Goal: Book appointment/travel/reservation

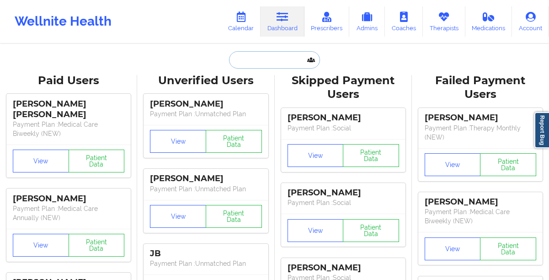
click at [273, 63] on input "text" at bounding box center [274, 59] width 91 height 17
paste input "Rainia Lapamp"
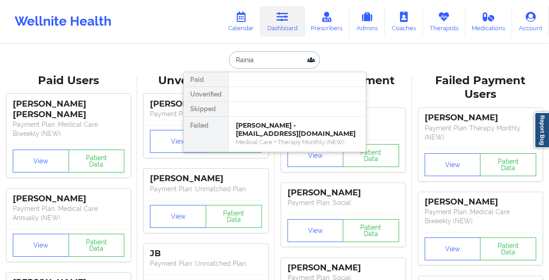
paste input "Lapamp"
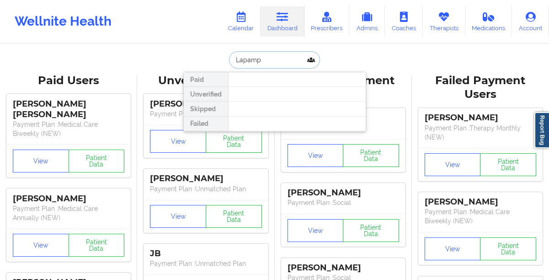
type input "Lapamp"
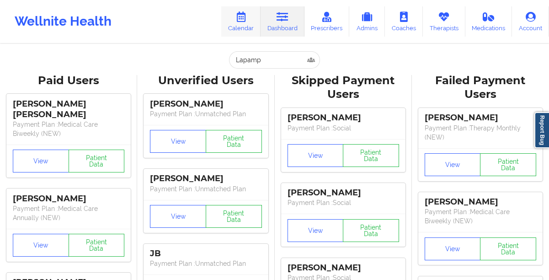
click at [246, 21] on icon at bounding box center [241, 17] width 12 height 10
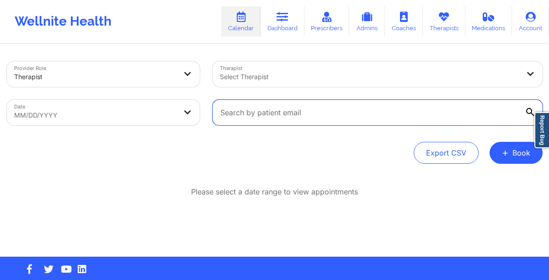
click at [242, 109] on input "text" at bounding box center [378, 113] width 330 height 26
paste input "[EMAIL_ADDRESS][DOMAIN_NAME]"
type input "[EMAIL_ADDRESS][DOMAIN_NAME]"
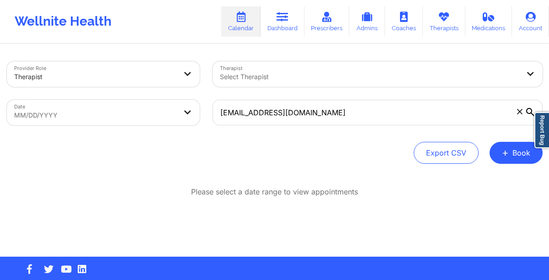
click at [181, 112] on body "Wellnite Health Calendar Dashboard Prescribers Admins Coaches Therapists Medica…" at bounding box center [274, 140] width 549 height 280
select select "2025-8"
select select "2025-9"
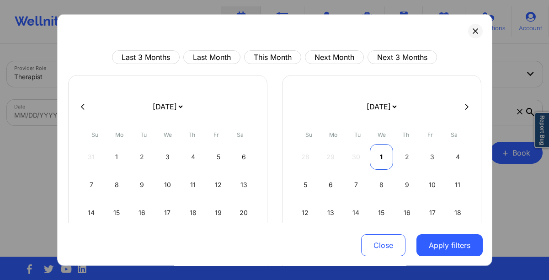
click at [380, 157] on div "1" at bounding box center [381, 157] width 23 height 26
select select "2025-9"
select select "2025-10"
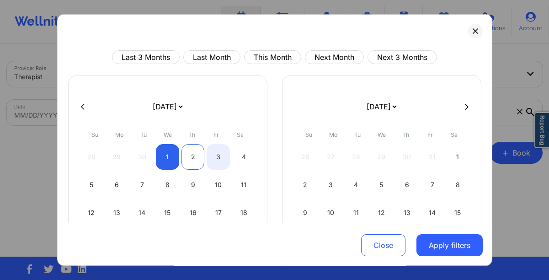
select select "2025-9"
select select "2025-10"
click at [194, 160] on div "2" at bounding box center [193, 157] width 23 height 26
select select "2025-9"
select select "2025-10"
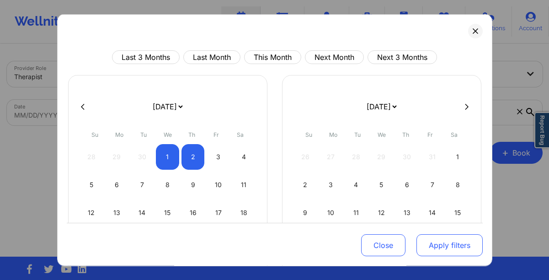
click at [432, 241] on button "Apply filters" at bounding box center [450, 245] width 66 height 22
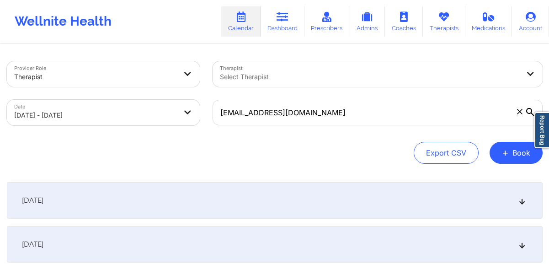
click at [216, 221] on div "October 1, 2025 No appointments October 2, 2025 No appointments" at bounding box center [275, 222] width 536 height 80
click at [187, 200] on div "[DATE]" at bounding box center [275, 200] width 536 height 37
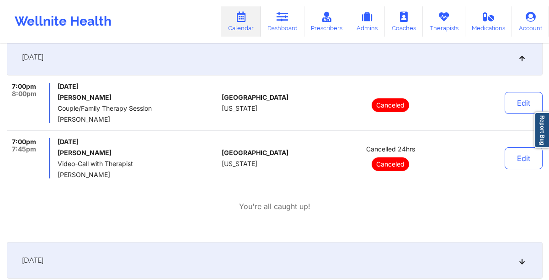
scroll to position [144, 0]
click at [137, 256] on div "[DATE]" at bounding box center [275, 259] width 536 height 37
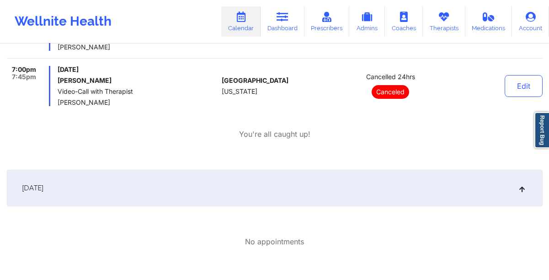
click at [43, 188] on span "[DATE]" at bounding box center [32, 187] width 21 height 9
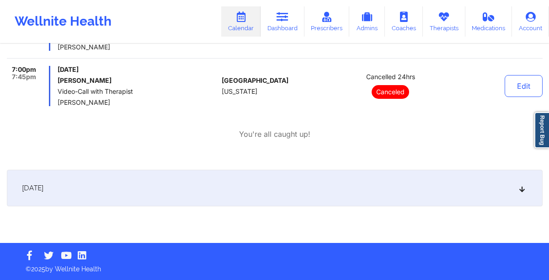
click at [43, 188] on span "[DATE]" at bounding box center [32, 187] width 21 height 9
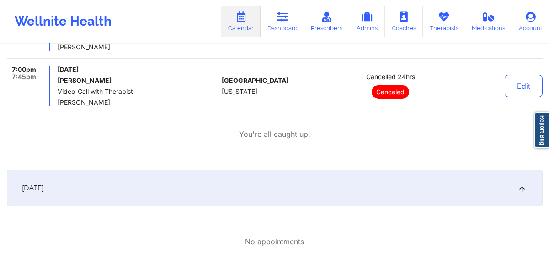
click at [43, 188] on span "[DATE]" at bounding box center [32, 187] width 21 height 9
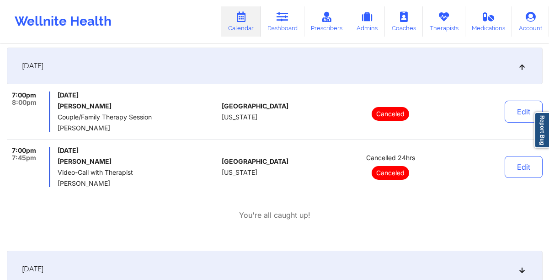
scroll to position [133, 0]
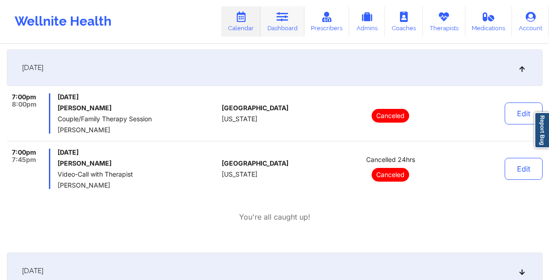
click at [276, 20] on link "Dashboard" at bounding box center [283, 21] width 44 height 30
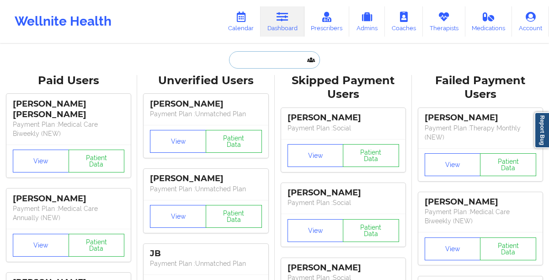
click at [254, 64] on input "text" at bounding box center [274, 59] width 91 height 17
paste input "[EMAIL_ADDRESS][DOMAIN_NAME]"
type input "[EMAIL_ADDRESS][DOMAIN_NAME]"
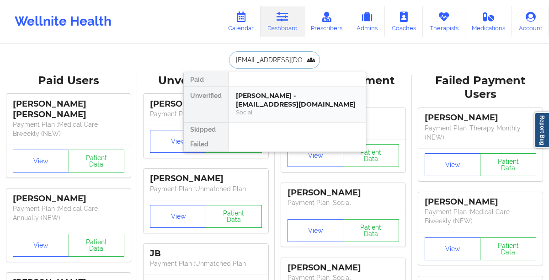
click at [249, 94] on div "[PERSON_NAME] - [EMAIL_ADDRESS][DOMAIN_NAME]" at bounding box center [297, 99] width 123 height 17
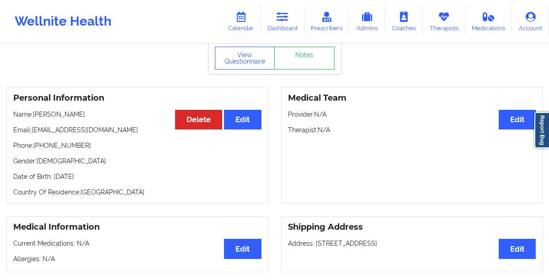
scroll to position [39, 0]
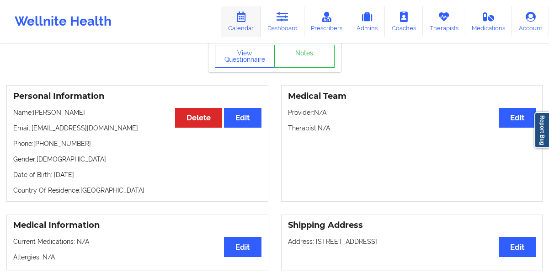
click at [246, 20] on icon at bounding box center [241, 17] width 12 height 10
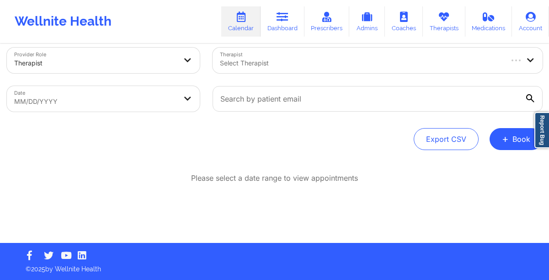
scroll to position [14, 0]
click at [507, 139] on span "+" at bounding box center [505, 138] width 7 height 5
click at [484, 169] on button "Therapy Session" at bounding box center [501, 167] width 70 height 15
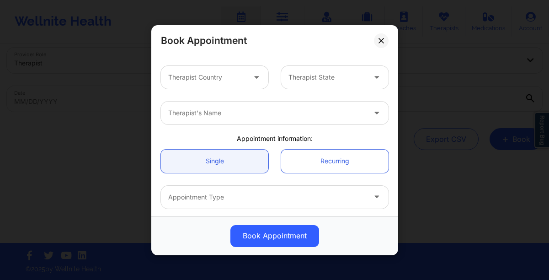
click at [201, 82] on div at bounding box center [206, 77] width 77 height 11
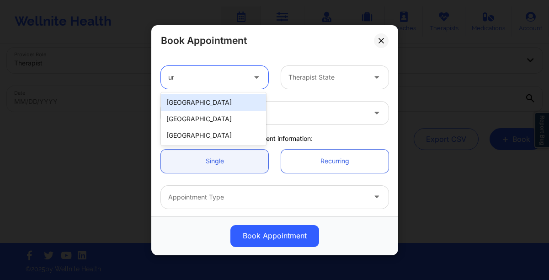
type input "uni"
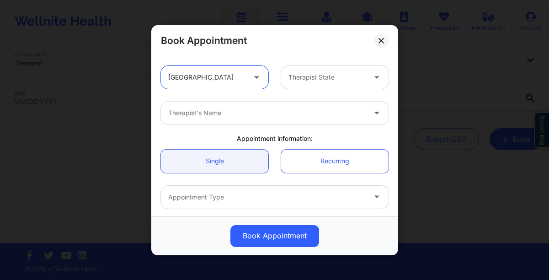
click at [339, 71] on div "Therapist State" at bounding box center [324, 77] width 86 height 23
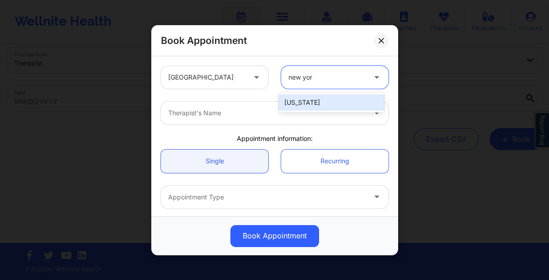
type input "new york"
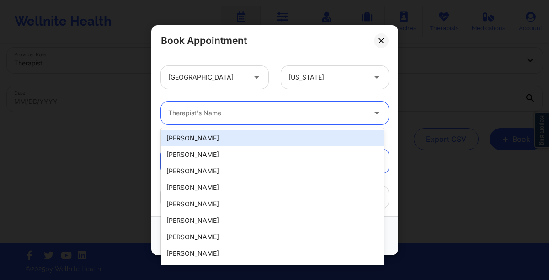
click at [256, 107] on div at bounding box center [267, 112] width 198 height 11
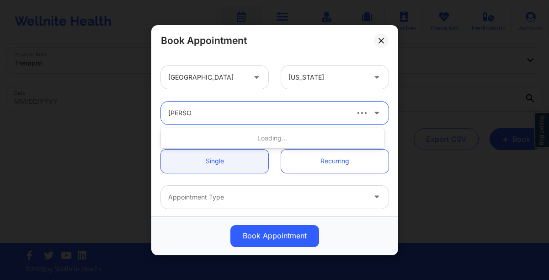
type input "nannette"
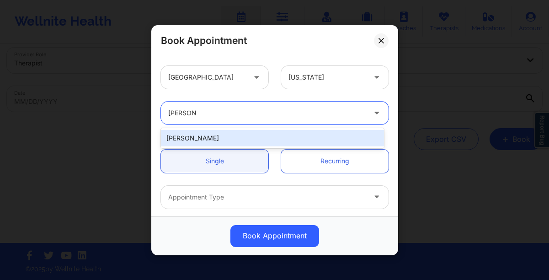
click at [246, 142] on div "[PERSON_NAME]" at bounding box center [272, 138] width 223 height 16
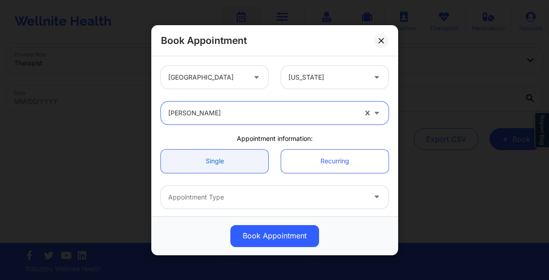
click at [231, 171] on link "Single" at bounding box center [214, 160] width 107 height 23
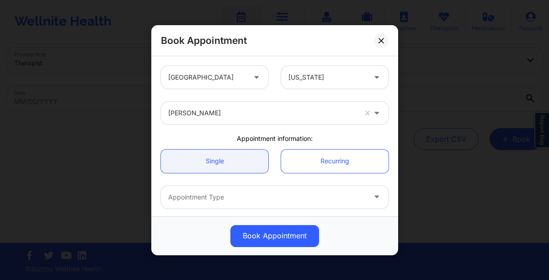
click at [236, 197] on div at bounding box center [267, 197] width 198 height 11
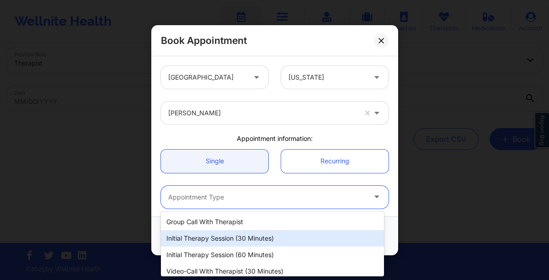
click at [233, 238] on div "Initial Therapy Session (30 minutes)" at bounding box center [272, 238] width 223 height 16
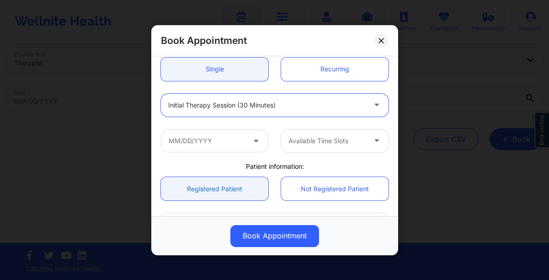
scroll to position [93, 0]
click at [252, 137] on icon at bounding box center [255, 138] width 9 height 8
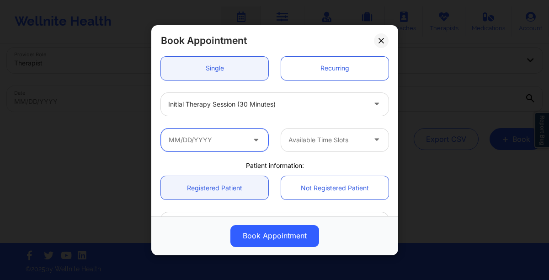
click at [199, 144] on input "text" at bounding box center [214, 139] width 107 height 23
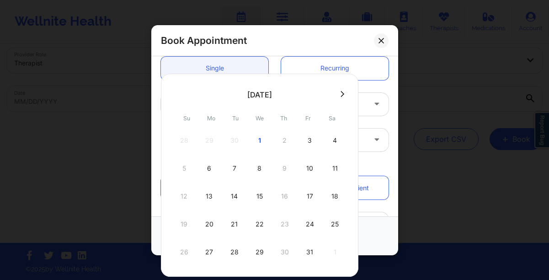
click at [199, 144] on div "28 29 30 1 2 3 4" at bounding box center [260, 141] width 174 height 26
click at [258, 142] on div "1" at bounding box center [259, 141] width 23 height 26
type input "10/01/2025"
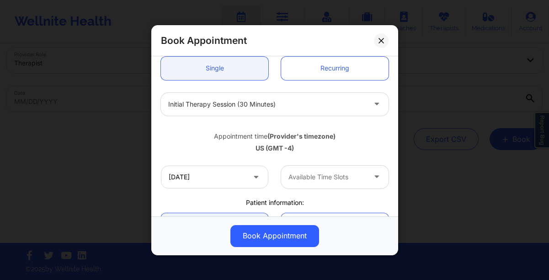
click at [323, 181] on div at bounding box center [327, 176] width 77 height 11
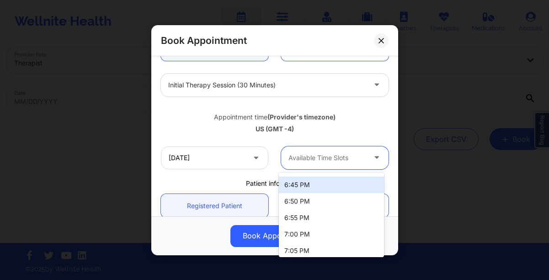
scroll to position [344, 0]
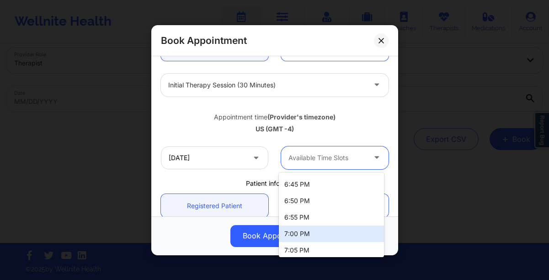
click at [304, 230] on div "7:00 PM" at bounding box center [331, 233] width 105 height 16
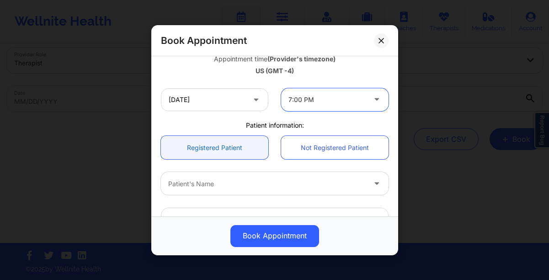
scroll to position [174, 0]
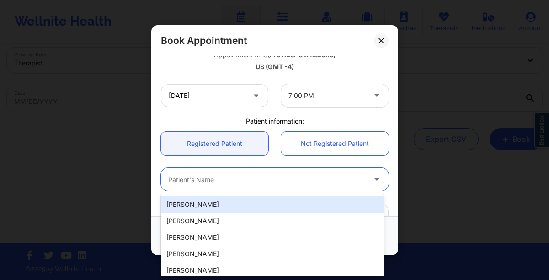
click at [203, 175] on div at bounding box center [267, 179] width 198 height 11
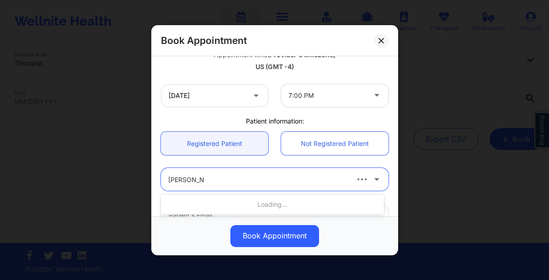
type input "john lawrence"
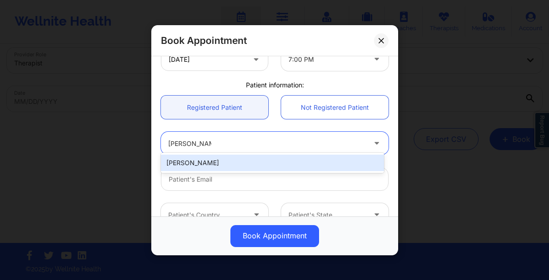
scroll to position [218, 0]
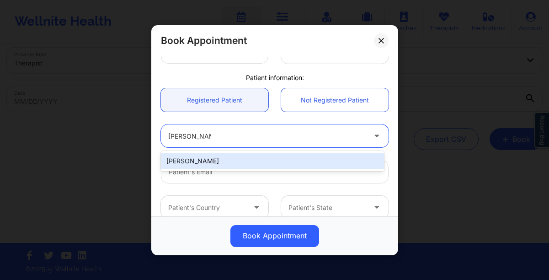
click at [213, 160] on div "[PERSON_NAME]" at bounding box center [272, 161] width 223 height 16
type input "[EMAIL_ADDRESS][DOMAIN_NAME]"
type input "[PHONE_NUMBER]"
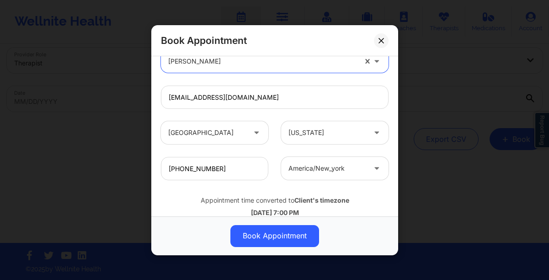
scroll to position [295, 0]
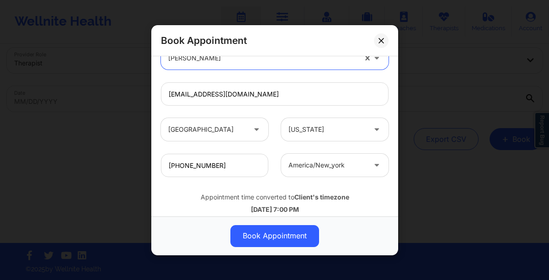
click at [26, 118] on div "Book Appointment United States New York Nannette Ryan Appointment information: …" at bounding box center [274, 140] width 549 height 280
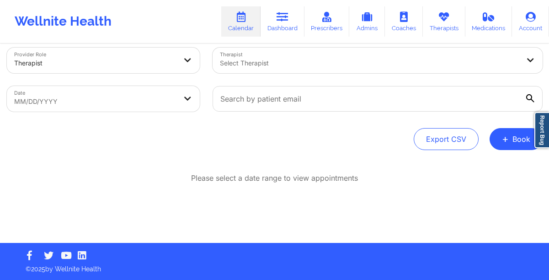
scroll to position [0, 0]
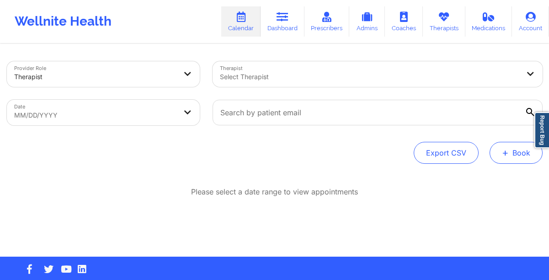
click at [508, 145] on button "+ Book" at bounding box center [516, 153] width 53 height 22
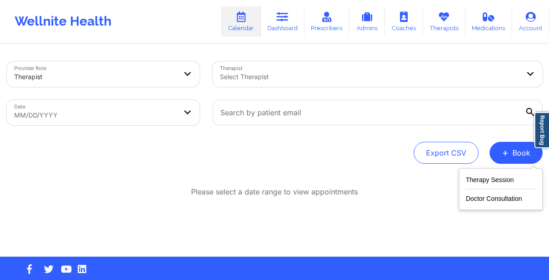
click at [278, 72] on div at bounding box center [370, 76] width 300 height 11
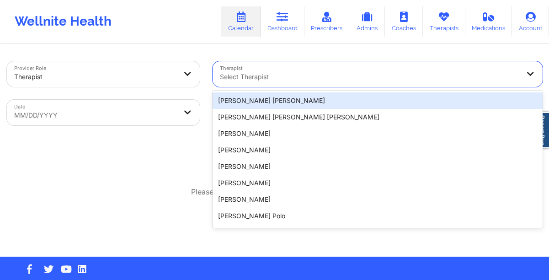
click at [134, 144] on div "Export CSV + Book" at bounding box center [275, 153] width 536 height 22
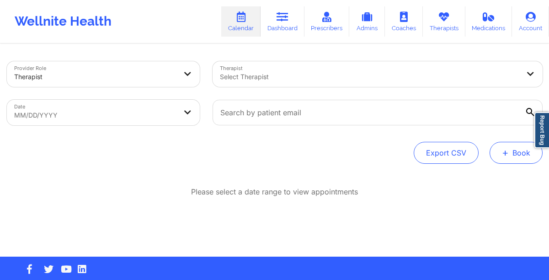
click at [507, 159] on button "+ Book" at bounding box center [516, 153] width 53 height 22
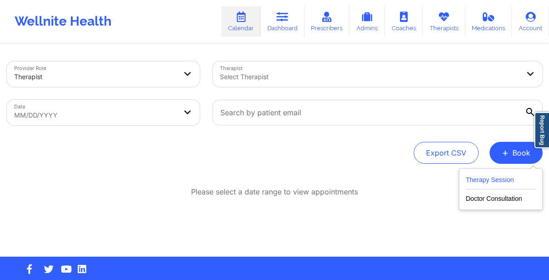
click at [474, 178] on button "Therapy Session" at bounding box center [501, 181] width 70 height 15
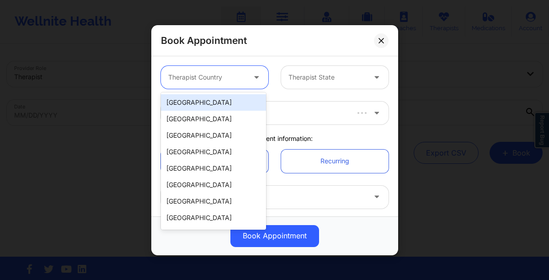
click at [238, 75] on div at bounding box center [206, 77] width 77 height 11
type input "u"
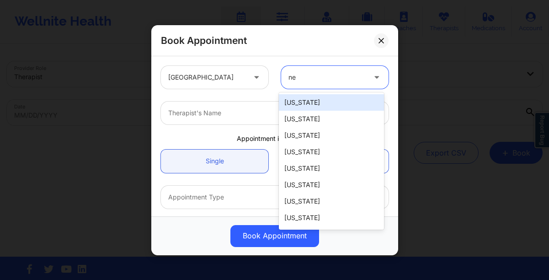
type input "new"
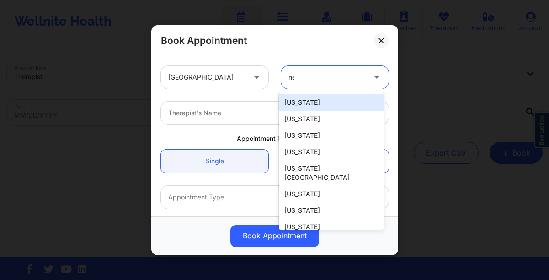
type input "new"
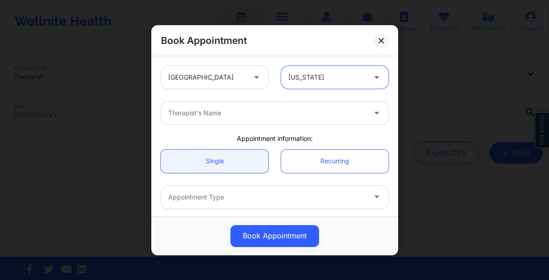
click at [212, 118] on div at bounding box center [267, 112] width 198 height 11
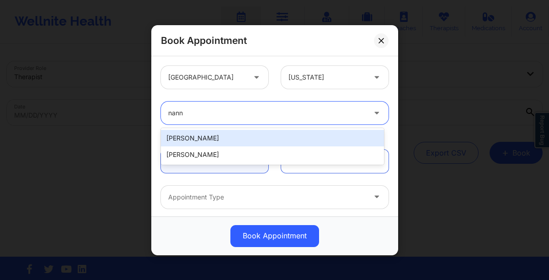
type input "nanne"
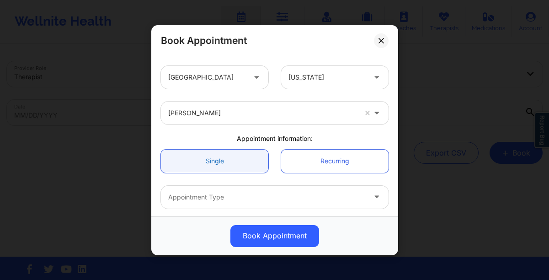
click at [213, 161] on link "Single" at bounding box center [214, 160] width 107 height 23
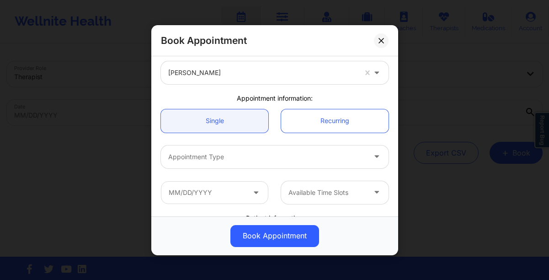
click at [213, 160] on div at bounding box center [267, 156] width 198 height 11
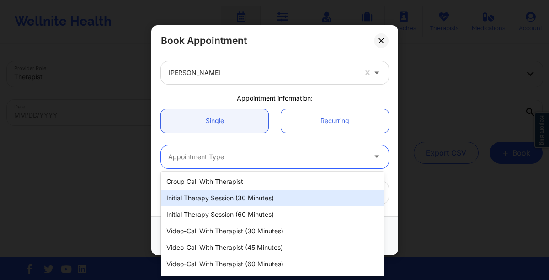
click at [206, 192] on div "Initial Therapy Session (30 minutes)" at bounding box center [272, 198] width 223 height 16
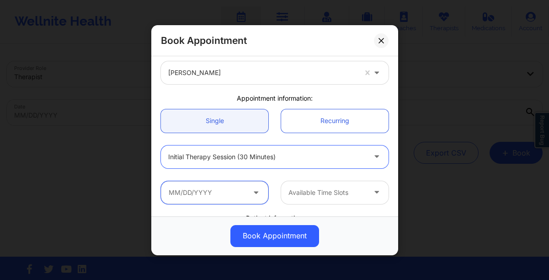
click at [206, 192] on input "text" at bounding box center [214, 192] width 107 height 23
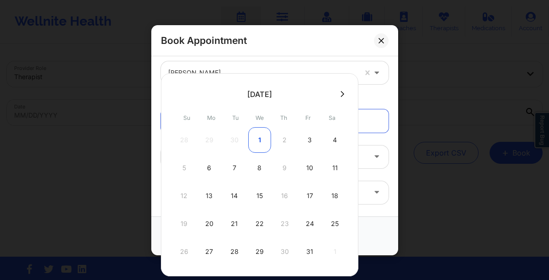
click at [256, 138] on div "1" at bounding box center [259, 140] width 23 height 26
type input "10/01/2025"
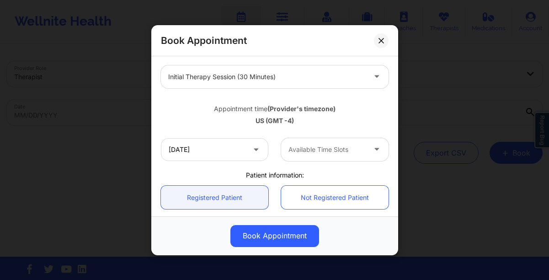
scroll to position [124, 0]
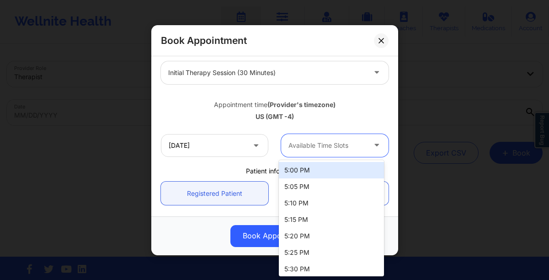
click at [303, 151] on div "Available Time Slots" at bounding box center [324, 145] width 86 height 23
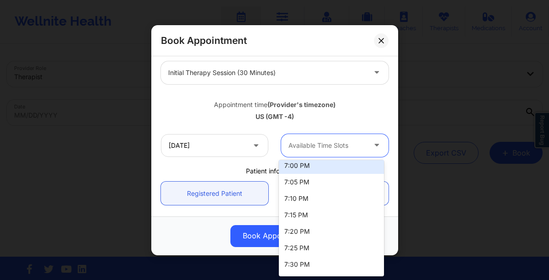
scroll to position [397, 0]
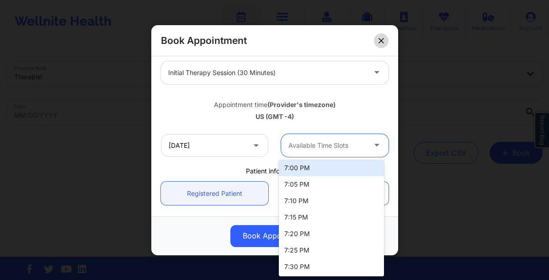
click at [384, 45] on button at bounding box center [381, 40] width 15 height 15
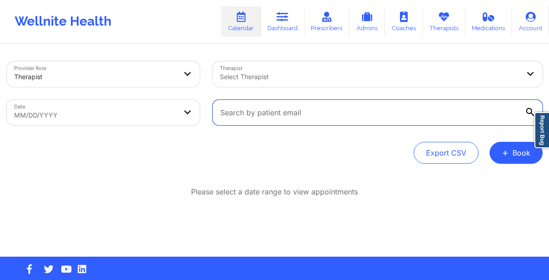
click at [320, 117] on input "text" at bounding box center [378, 113] width 330 height 26
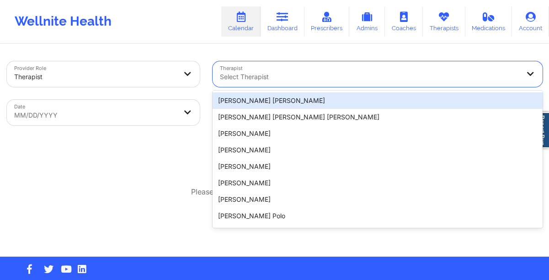
click at [336, 75] on div at bounding box center [370, 76] width 300 height 11
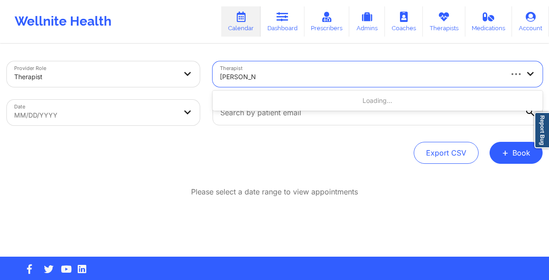
type input "nannette ryan"
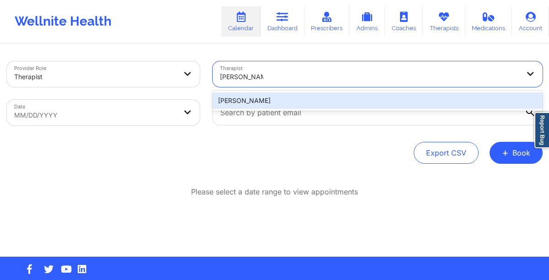
click at [222, 102] on div "[PERSON_NAME]" at bounding box center [378, 100] width 330 height 16
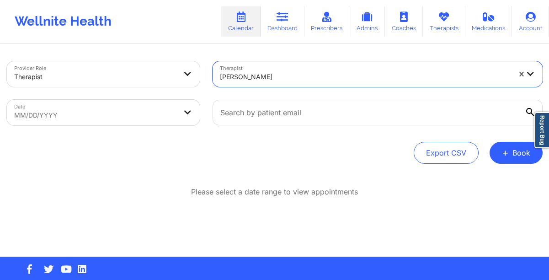
select select "2025-8"
select select "2025-9"
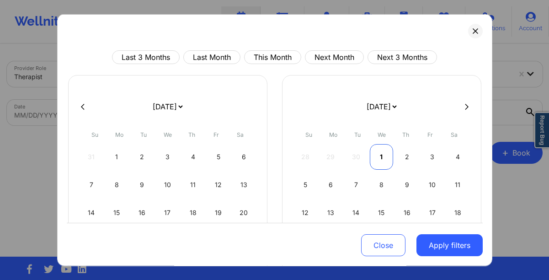
click at [380, 156] on div "1" at bounding box center [381, 157] width 23 height 26
select select "2025-9"
select select "2025-10"
select select "2025-9"
select select "2025-10"
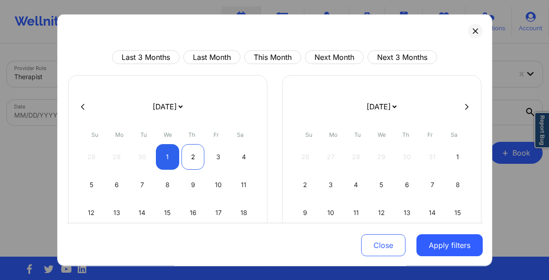
select select "2025-9"
select select "2025-10"
click at [182, 155] on div "2" at bounding box center [193, 157] width 23 height 26
select select "2025-9"
select select "2025-10"
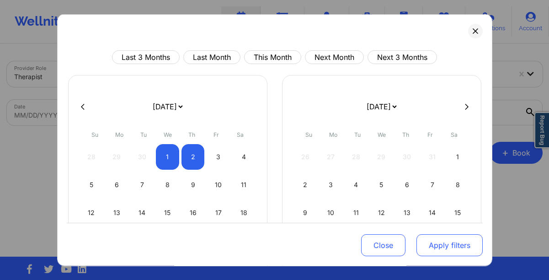
click at [433, 250] on button "Apply filters" at bounding box center [450, 245] width 66 height 22
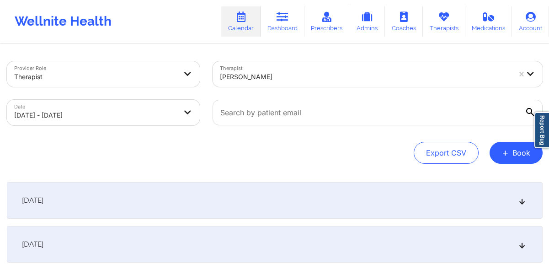
click at [193, 199] on div "[DATE]" at bounding box center [275, 200] width 536 height 37
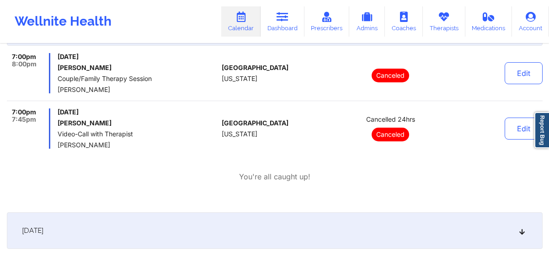
scroll to position [173, 0]
click at [178, 226] on div "[DATE]" at bounding box center [275, 230] width 536 height 37
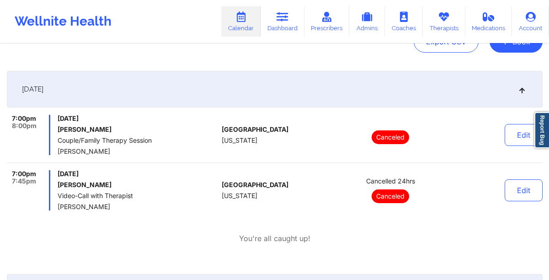
scroll to position [109, 0]
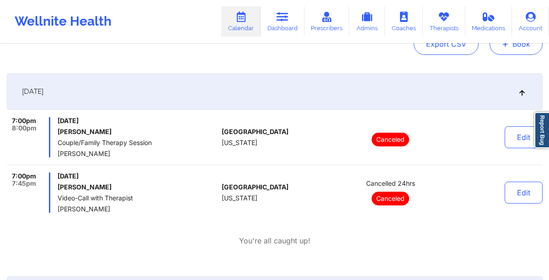
click at [506, 53] on button "+ Book" at bounding box center [516, 44] width 53 height 22
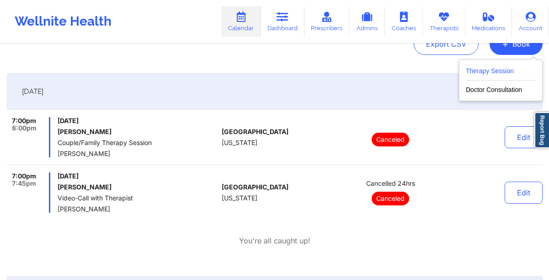
click at [501, 76] on button "Therapy Session" at bounding box center [501, 72] width 70 height 15
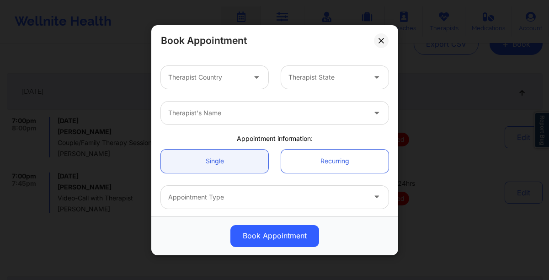
click at [326, 78] on div at bounding box center [327, 77] width 77 height 11
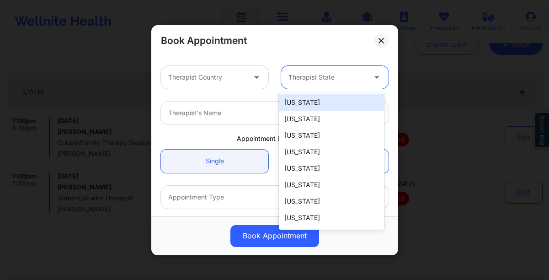
click at [204, 80] on div at bounding box center [206, 77] width 77 height 11
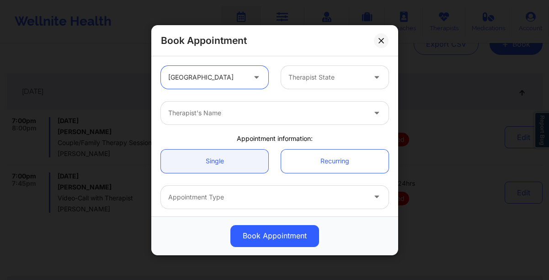
click at [293, 72] on div at bounding box center [327, 77] width 77 height 11
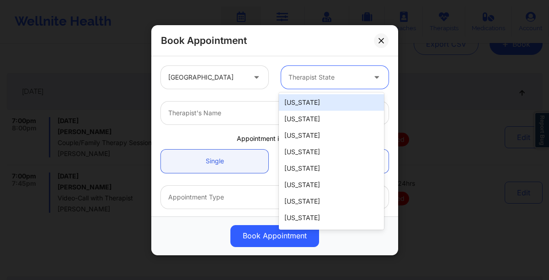
click at [293, 72] on div at bounding box center [327, 77] width 77 height 11
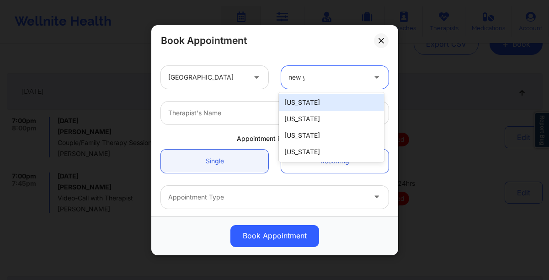
type input "new yo"
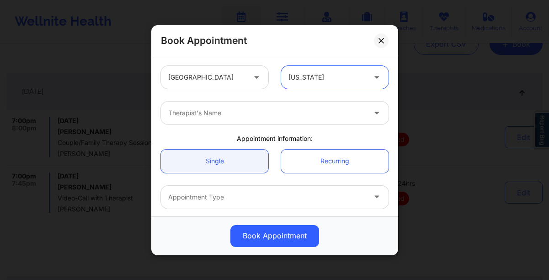
click at [264, 114] on div at bounding box center [267, 112] width 198 height 11
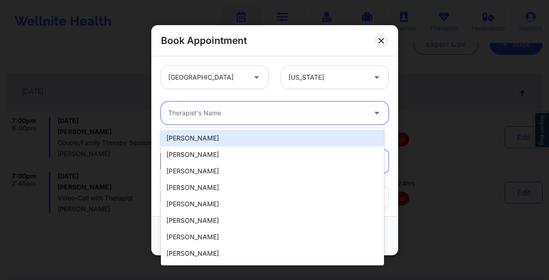
click at [264, 114] on div at bounding box center [267, 112] width 198 height 11
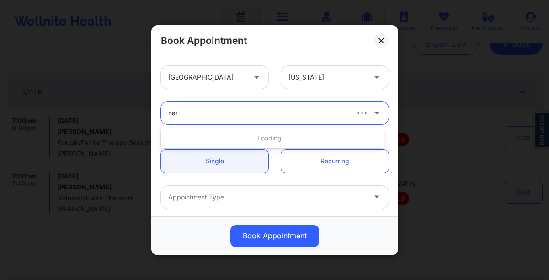
type input "nann"
click at [225, 158] on link "Single" at bounding box center [214, 160] width 107 height 23
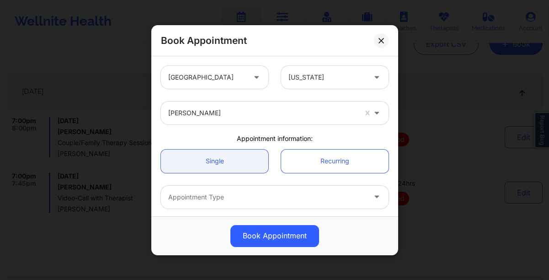
click at [233, 200] on div at bounding box center [267, 197] width 198 height 11
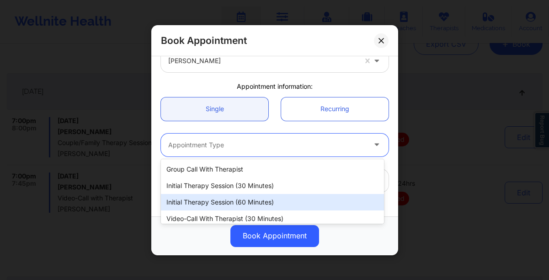
scroll to position [54, 0]
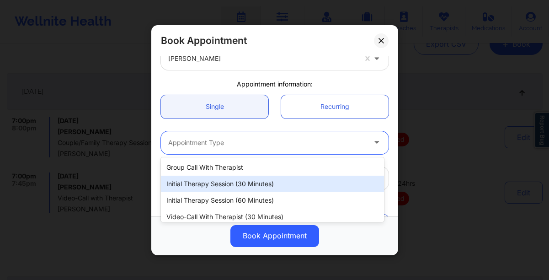
click at [209, 188] on div "Initial Therapy Session (30 minutes)" at bounding box center [272, 184] width 223 height 16
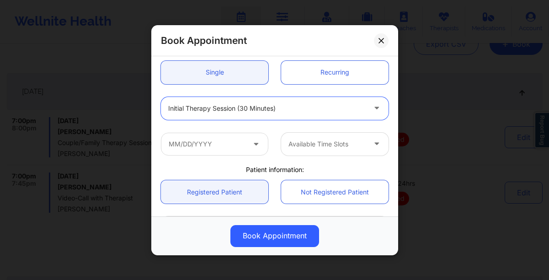
scroll to position [98, 0]
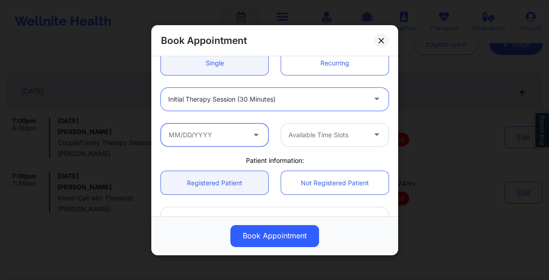
click at [184, 139] on input "text" at bounding box center [214, 134] width 107 height 23
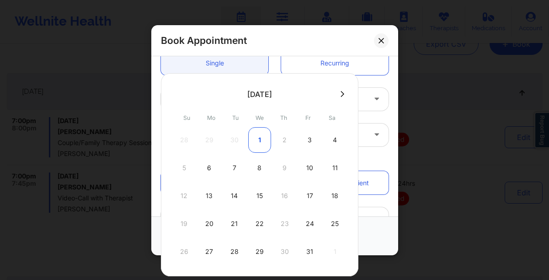
click at [262, 141] on div "1" at bounding box center [259, 140] width 23 height 26
type input "10/01/2025"
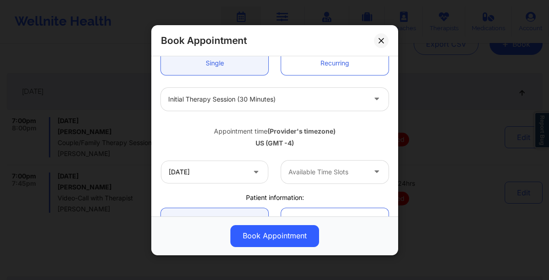
click at [332, 178] on div "Available Time Slots" at bounding box center [324, 171] width 86 height 23
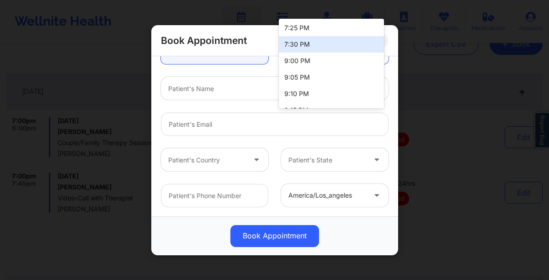
scroll to position [468, 0]
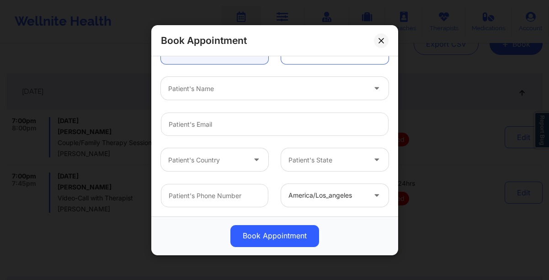
click at [458, 208] on div "Book Appointment United States New York Nannette Ryan Appointment information: …" at bounding box center [274, 140] width 549 height 280
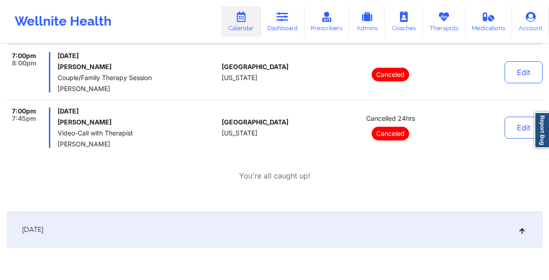
scroll to position [198, 0]
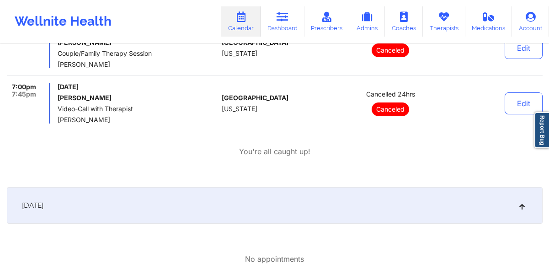
click at [247, 195] on div "[DATE]" at bounding box center [275, 205] width 536 height 37
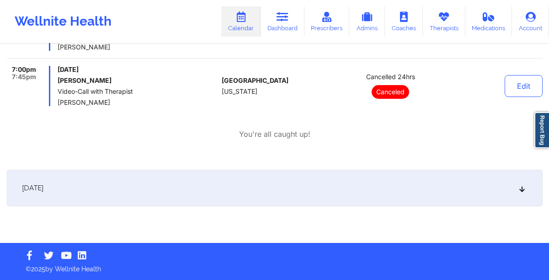
scroll to position [215, 0]
click at [335, 194] on div "[DATE]" at bounding box center [275, 188] width 536 height 37
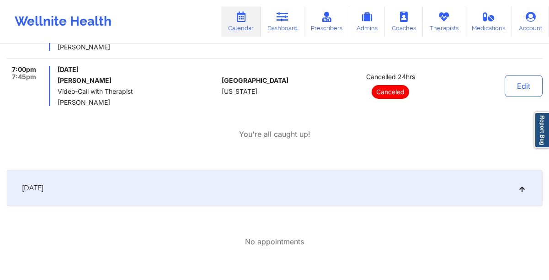
click at [335, 194] on div "[DATE]" at bounding box center [275, 188] width 536 height 37
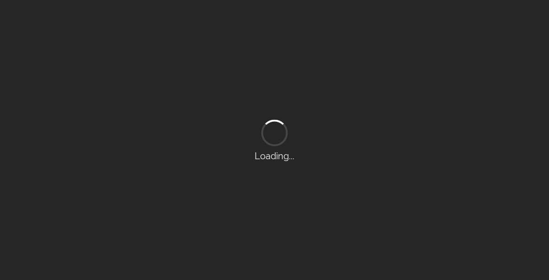
scroll to position [14, 0]
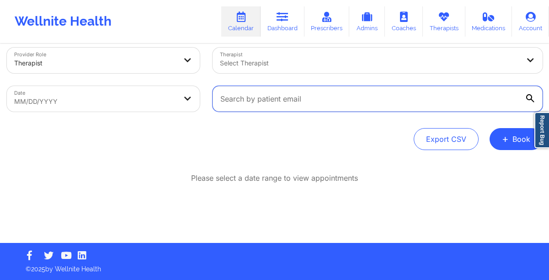
click at [256, 98] on input "text" at bounding box center [378, 99] width 330 height 26
paste input "[EMAIL_ADDRESS][DOMAIN_NAME]"
type input "[EMAIL_ADDRESS][DOMAIN_NAME]"
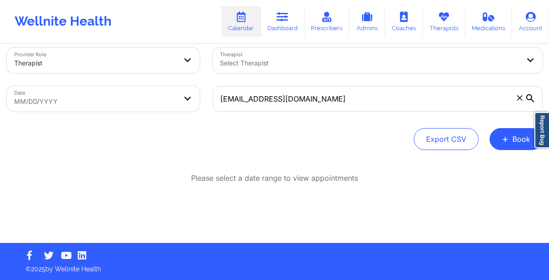
click at [88, 93] on body "Wellnite Health Calendar Dashboard Prescribers Admins Coaches Therapists Medica…" at bounding box center [274, 126] width 549 height 280
select select "2025-8"
select select "2025-9"
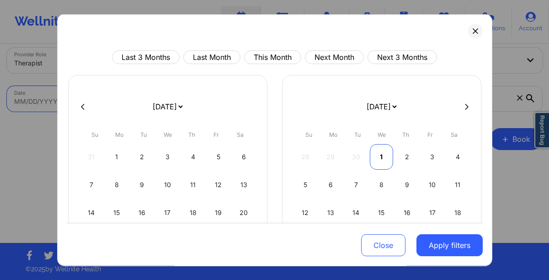
click at [378, 160] on div "1" at bounding box center [381, 157] width 23 height 26
select select "2025-9"
select select "2025-10"
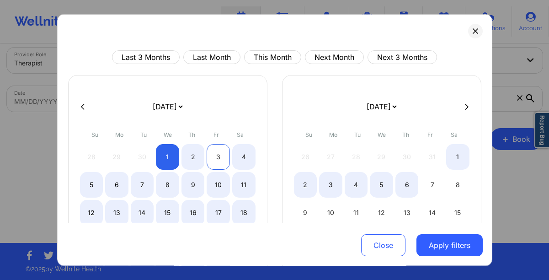
select select "2025-9"
select select "2025-10"
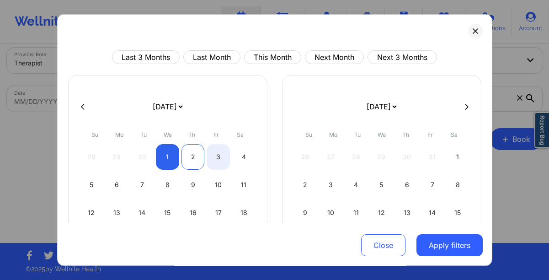
click at [201, 158] on div "2" at bounding box center [193, 157] width 23 height 26
select select "2025-9"
select select "2025-10"
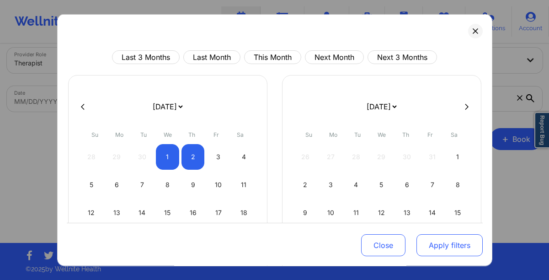
click at [430, 244] on button "Apply filters" at bounding box center [450, 245] width 66 height 22
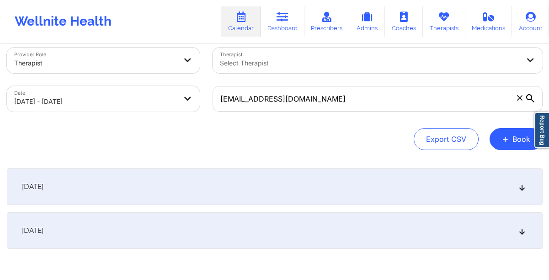
click at [213, 230] on div "[DATE]" at bounding box center [275, 230] width 536 height 37
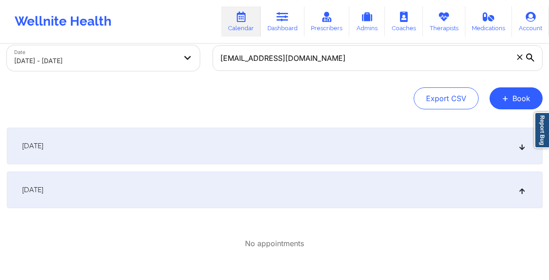
scroll to position [55, 0]
click at [166, 139] on div "[DATE]" at bounding box center [275, 145] width 536 height 37
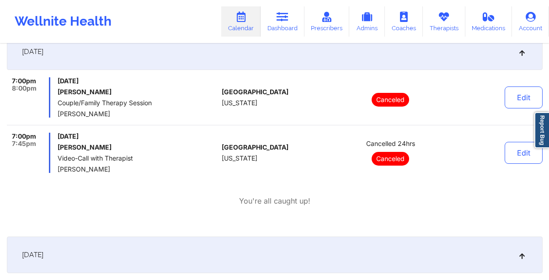
scroll to position [149, 0]
click at [277, 23] on link "Dashboard" at bounding box center [283, 21] width 44 height 30
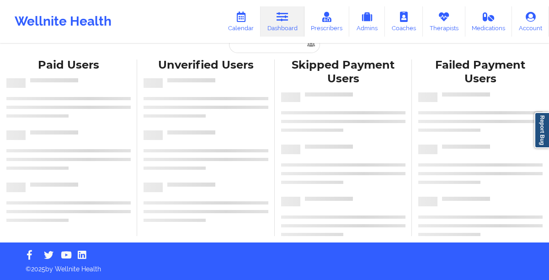
scroll to position [16, 0]
click at [256, 51] on input "text" at bounding box center [274, 44] width 91 height 17
paste input "[PERSON_NAME][EMAIL_ADDRESS][PERSON_NAME][DOMAIN_NAME]"
type input "[PERSON_NAME][EMAIL_ADDRESS][PERSON_NAME][DOMAIN_NAME]"
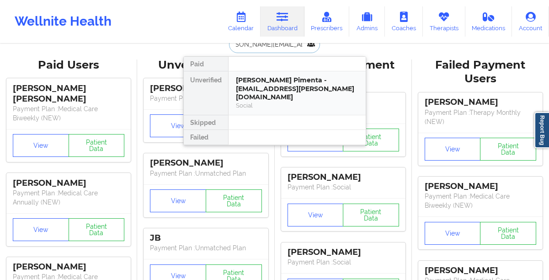
click at [255, 86] on div "[PERSON_NAME] Pimenta - [EMAIL_ADDRESS][PERSON_NAME][DOMAIN_NAME]" at bounding box center [297, 89] width 123 height 26
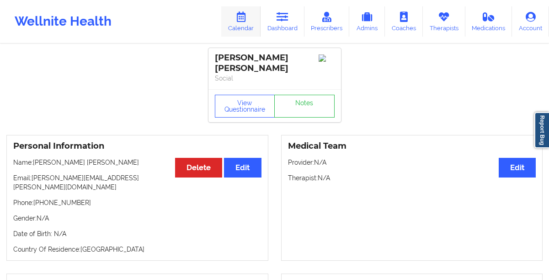
click at [244, 22] on link "Calendar" at bounding box center [240, 21] width 39 height 30
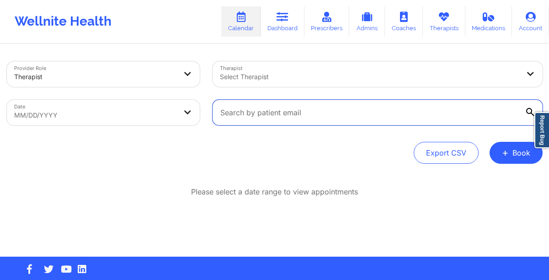
click at [243, 110] on input "text" at bounding box center [378, 113] width 330 height 26
paste input "[PERSON_NAME][EMAIL_ADDRESS][PERSON_NAME][DOMAIN_NAME]"
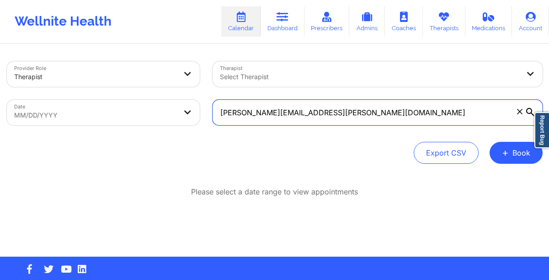
type input "[PERSON_NAME][EMAIL_ADDRESS][PERSON_NAME][DOMAIN_NAME]"
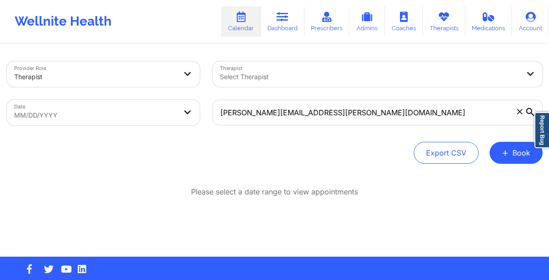
click at [178, 118] on body "Wellnite Health Calendar Dashboard Prescribers Admins Coaches Therapists Medica…" at bounding box center [274, 140] width 549 height 280
select select "2025-8"
select select "2025-9"
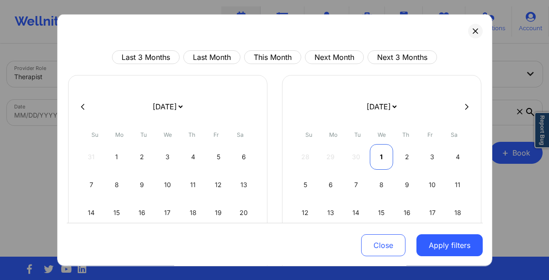
click at [384, 160] on div "1" at bounding box center [381, 157] width 23 height 26
select select "2025-9"
select select "2025-10"
select select "2025-9"
select select "2025-10"
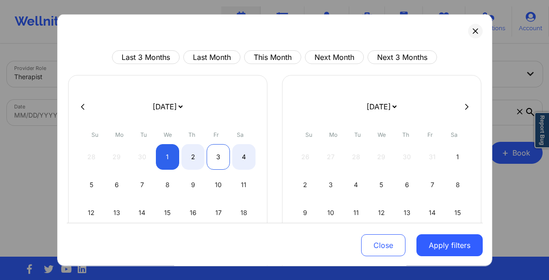
select select "2025-9"
select select "2025-10"
select select "2025-9"
select select "2025-10"
click at [199, 161] on div "2" at bounding box center [193, 157] width 23 height 26
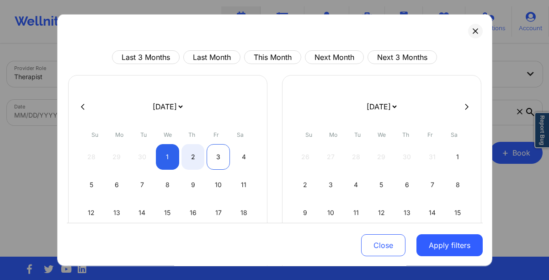
select select "2025-9"
select select "2025-10"
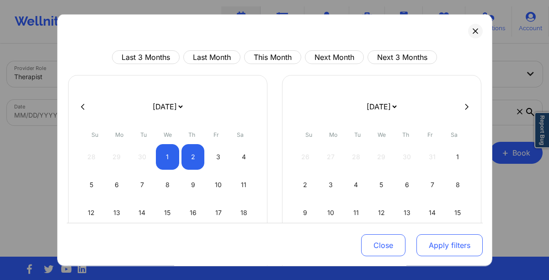
click at [431, 243] on button "Apply filters" at bounding box center [450, 245] width 66 height 22
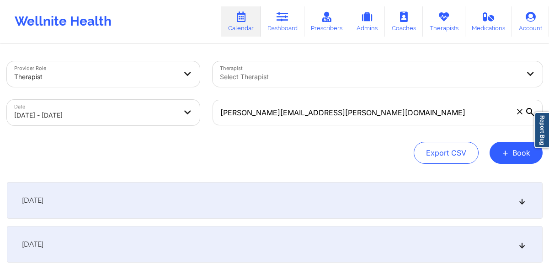
click at [181, 242] on div "[DATE]" at bounding box center [275, 244] width 536 height 37
click at [282, 25] on link "Dashboard" at bounding box center [283, 21] width 44 height 30
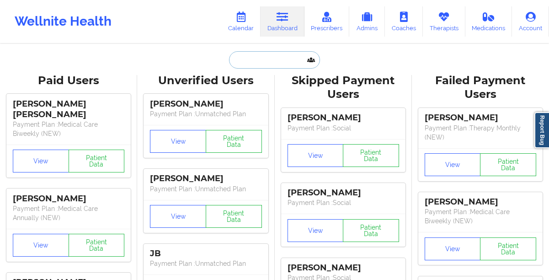
click at [272, 55] on input "text" at bounding box center [274, 59] width 91 height 17
paste input "[PERSON_NAME][EMAIL_ADDRESS][PERSON_NAME][DOMAIN_NAME]"
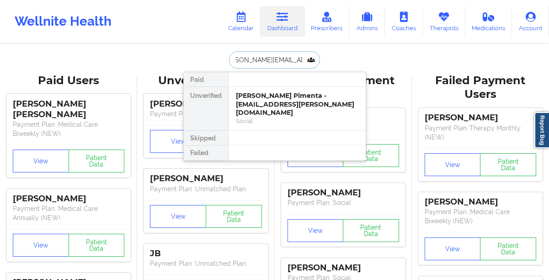
type input "[PERSON_NAME][EMAIL_ADDRESS][PERSON_NAME][DOMAIN_NAME]"
click at [242, 108] on div "[PERSON_NAME] Pimenta - [EMAIL_ADDRESS][PERSON_NAME][DOMAIN_NAME]" at bounding box center [297, 104] width 123 height 26
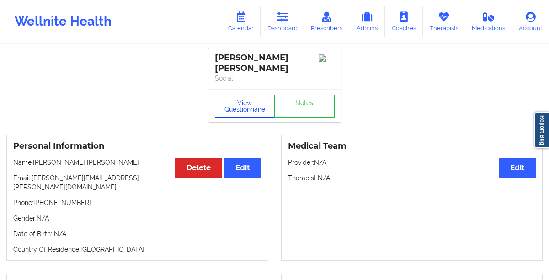
click at [239, 105] on button "View Questionnaire" at bounding box center [245, 106] width 60 height 23
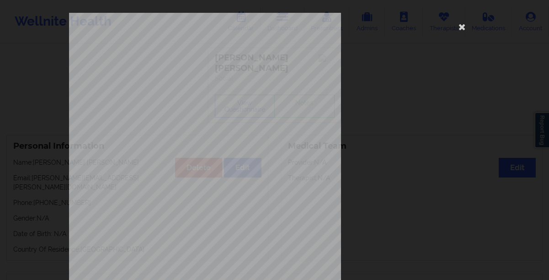
scroll to position [156, 0]
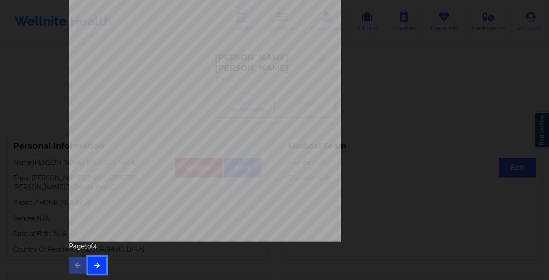
click at [98, 260] on button "button" at bounding box center [97, 265] width 18 height 16
click at [69, 262] on button "button" at bounding box center [78, 265] width 18 height 16
click at [95, 259] on button "button" at bounding box center [97, 265] width 18 height 16
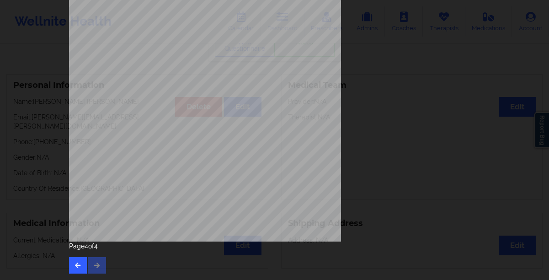
scroll to position [63, 0]
click at [71, 267] on button "button" at bounding box center [78, 265] width 18 height 16
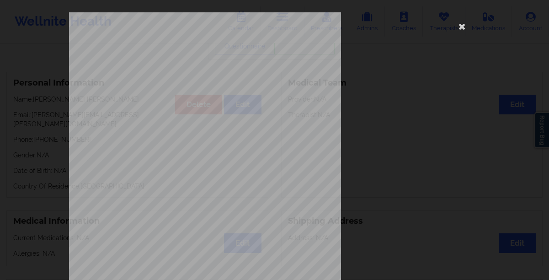
scroll to position [0, 0]
click at [461, 26] on icon at bounding box center [462, 26] width 15 height 15
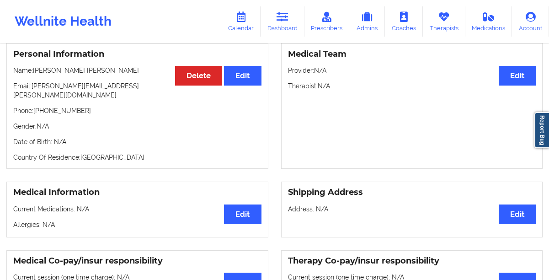
scroll to position [93, 0]
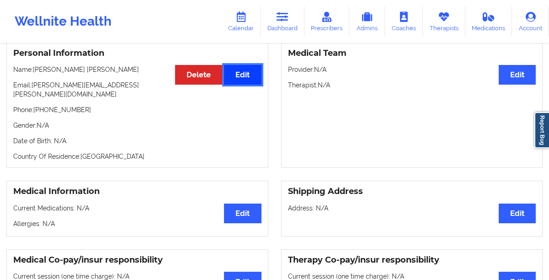
click at [241, 71] on button "Edit" at bounding box center [242, 75] width 37 height 20
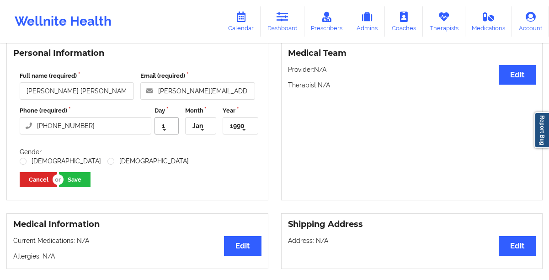
click at [166, 122] on icon at bounding box center [165, 130] width 14 height 17
type input "0"
type input "6"
click at [206, 122] on icon at bounding box center [203, 130] width 14 height 17
click at [235, 123] on div "1990" at bounding box center [237, 126] width 15 height 6
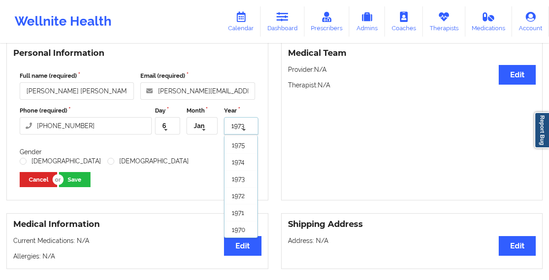
scroll to position [0, 0]
type input "1973"
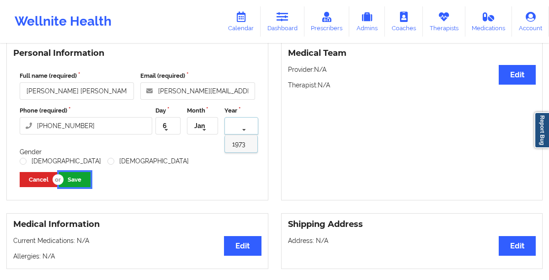
click at [77, 172] on button "Save" at bounding box center [75, 179] width 32 height 15
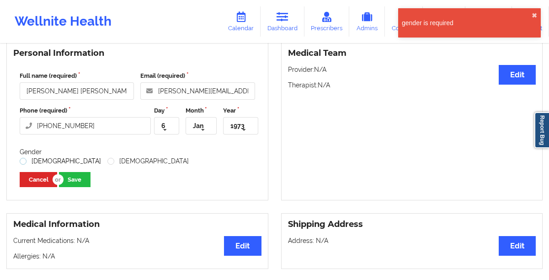
click at [32, 157] on label "[DEMOGRAPHIC_DATA]" at bounding box center [60, 161] width 81 height 8
click at [27, 157] on input "[DEMOGRAPHIC_DATA]" at bounding box center [24, 161] width 8 height 8
radio input "true"
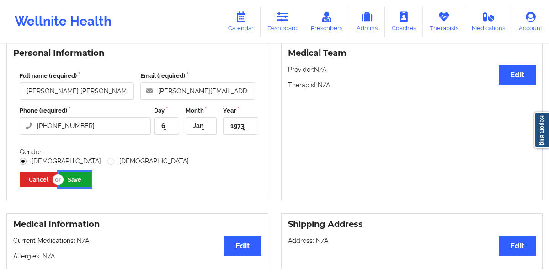
click at [71, 172] on button "Save" at bounding box center [75, 179] width 32 height 15
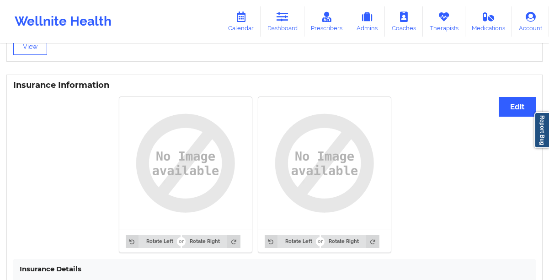
scroll to position [714, 0]
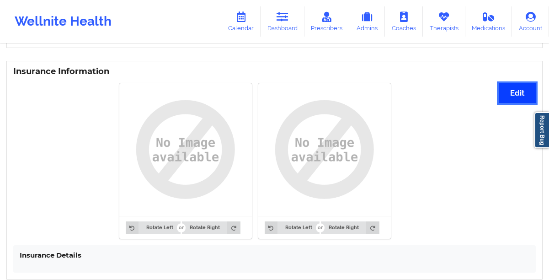
click at [505, 89] on button "Edit" at bounding box center [517, 93] width 37 height 20
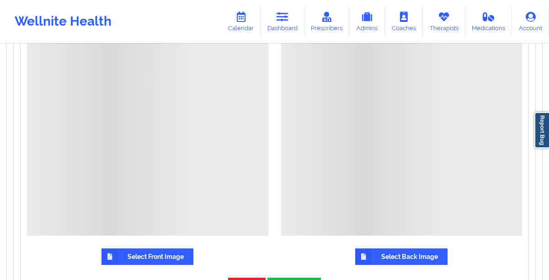
scroll to position [856, 0]
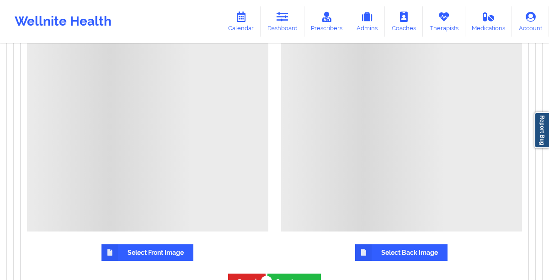
click at [372, 246] on label "Select Back Image" at bounding box center [401, 252] width 92 height 16
click at [0, 0] on input "Select Back Image" at bounding box center [0, 0] width 0 height 0
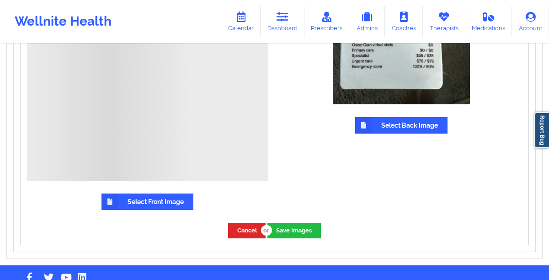
scroll to position [939, 0]
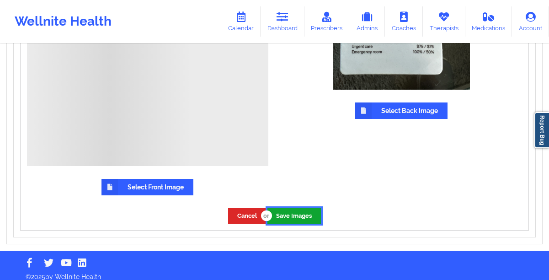
click at [288, 208] on button "Save Images" at bounding box center [293, 215] width 53 height 15
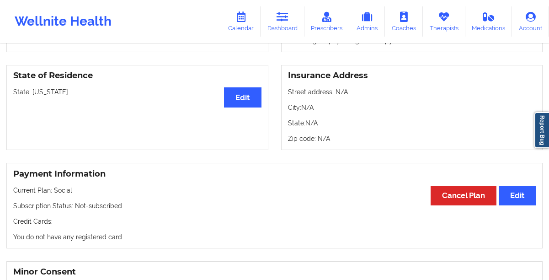
scroll to position [423, 0]
click at [256, 23] on link "Calendar" at bounding box center [240, 21] width 39 height 30
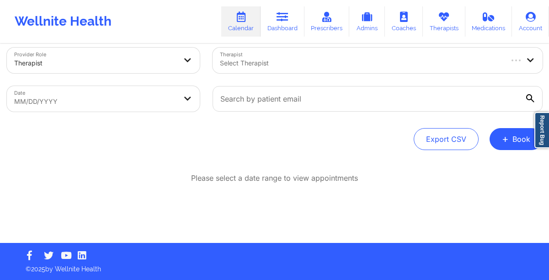
scroll to position [14, 0]
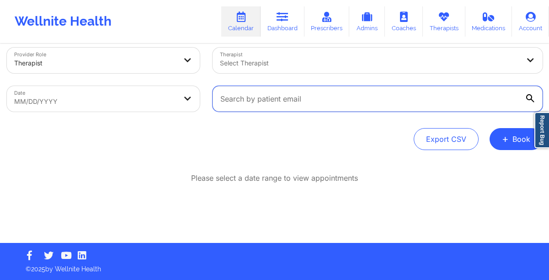
click at [239, 95] on input "text" at bounding box center [378, 99] width 330 height 26
paste input "[PERSON_NAME][EMAIL_ADDRESS][PERSON_NAME][DOMAIN_NAME]"
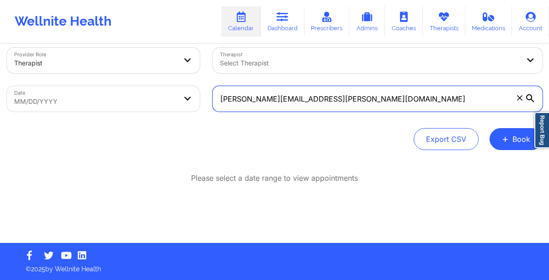
type input "[PERSON_NAME][EMAIL_ADDRESS][PERSON_NAME][DOMAIN_NAME]"
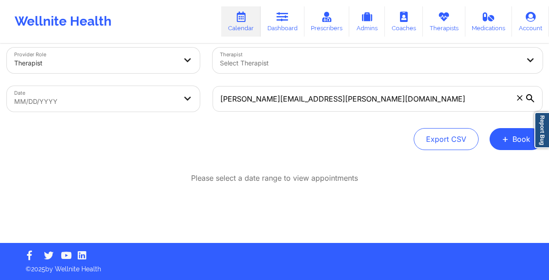
click at [123, 100] on body "Wellnite Health Calendar Dashboard Prescribers Admins Coaches Therapists Medica…" at bounding box center [274, 126] width 549 height 280
select select "2025-8"
select select "2025-9"
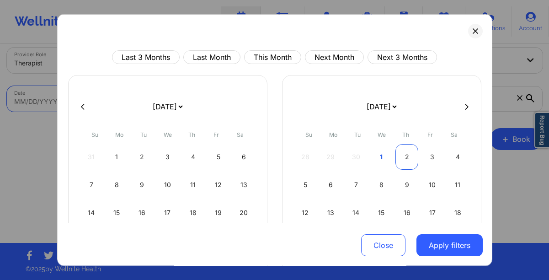
click at [397, 155] on div "2" at bounding box center [407, 157] width 23 height 26
select select "2025-9"
select select "2025-10"
select select "2025-9"
select select "2025-10"
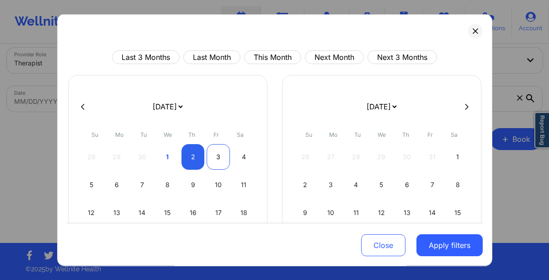
click at [220, 159] on div "3" at bounding box center [218, 157] width 23 height 26
select select "2025-9"
select select "2025-10"
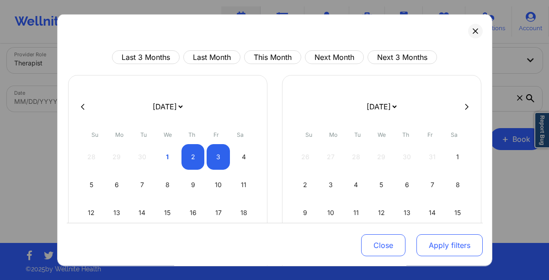
click at [442, 250] on button "Apply filters" at bounding box center [450, 245] width 66 height 22
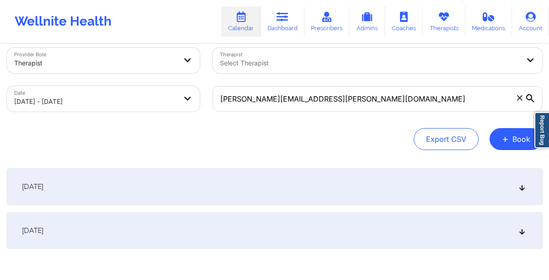
click at [227, 197] on div "[DATE]" at bounding box center [275, 186] width 536 height 37
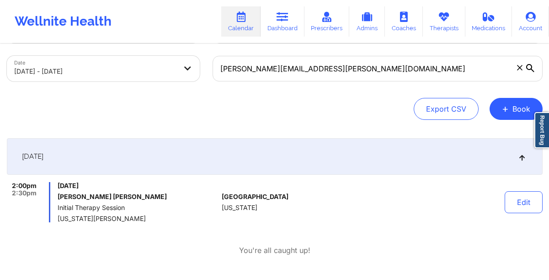
scroll to position [43, 0]
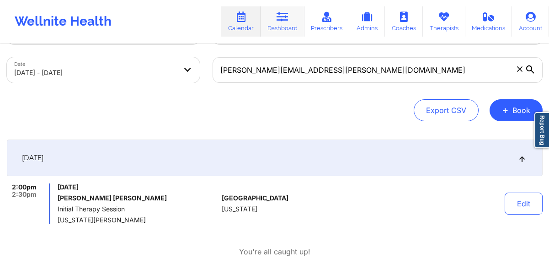
click at [282, 27] on link "Dashboard" at bounding box center [283, 21] width 44 height 30
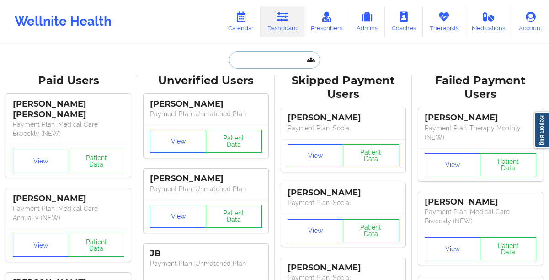
click at [246, 56] on input "text" at bounding box center [274, 59] width 91 height 17
paste input "[EMAIL_ADDRESS][DOMAIN_NAME]"
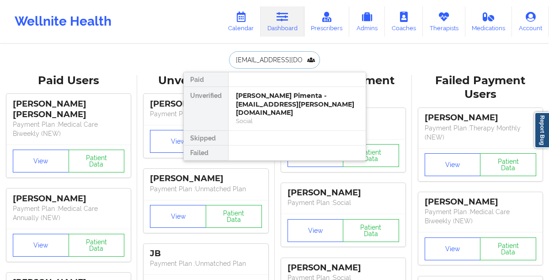
type input "[EMAIL_ADDRESS][DOMAIN_NAME]"
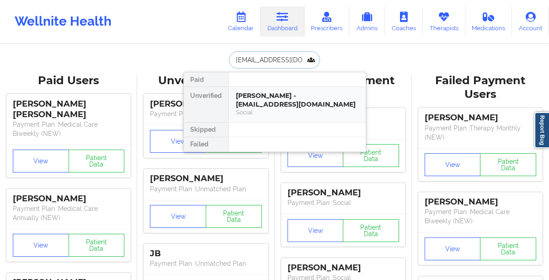
click at [248, 96] on div "[PERSON_NAME] - [EMAIL_ADDRESS][DOMAIN_NAME]" at bounding box center [297, 99] width 123 height 17
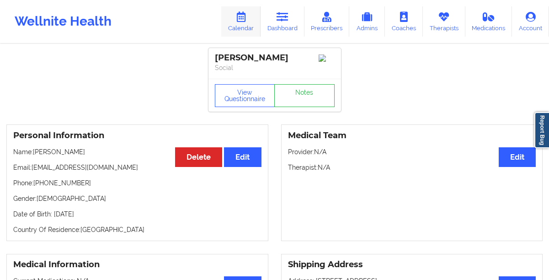
click at [238, 24] on link "Calendar" at bounding box center [240, 21] width 39 height 30
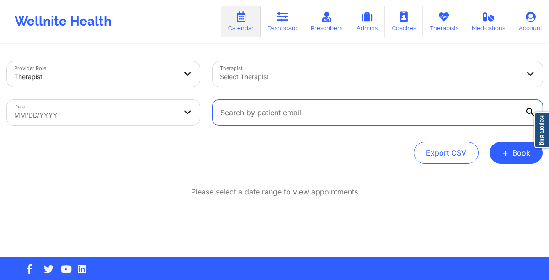
click at [265, 109] on input "text" at bounding box center [378, 113] width 330 height 26
paste input "[EMAIL_ADDRESS][DOMAIN_NAME]"
type input "[EMAIL_ADDRESS][DOMAIN_NAME]"
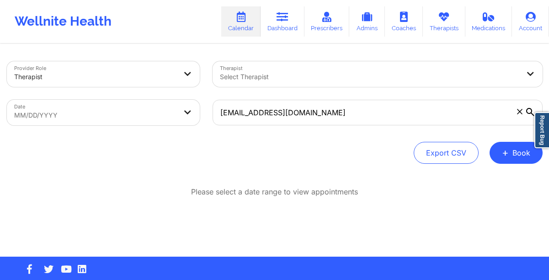
click at [169, 112] on body "Wellnite Health Calendar Dashboard Prescribers Admins Coaches Therapists Medica…" at bounding box center [274, 140] width 549 height 280
select select "2025-8"
select select "2025-9"
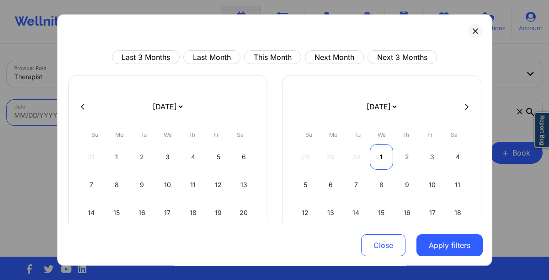
click at [380, 155] on div "1" at bounding box center [381, 157] width 23 height 26
select select "2025-9"
select select "2025-10"
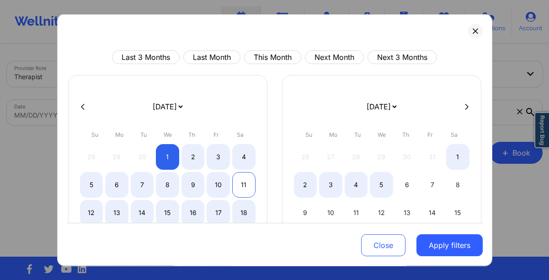
select select "2025-9"
select select "2025-10"
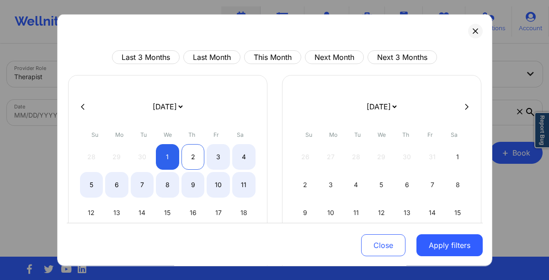
select select "2025-9"
select select "2025-10"
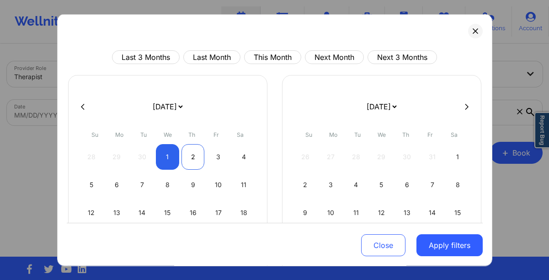
click at [182, 156] on div "2" at bounding box center [193, 157] width 23 height 26
select select "2025-9"
select select "2025-10"
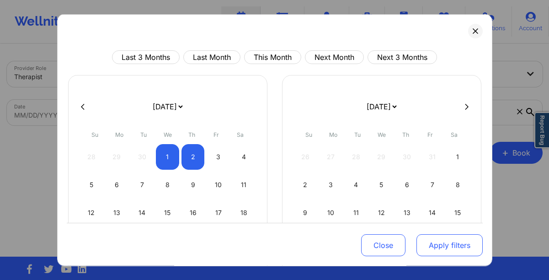
click at [419, 249] on button "Apply filters" at bounding box center [450, 245] width 66 height 22
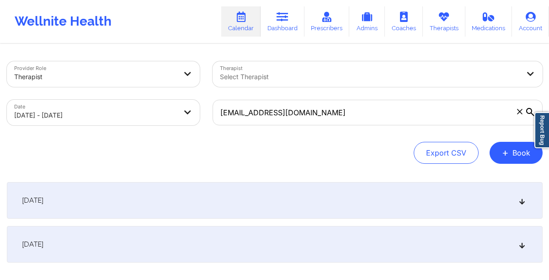
click at [317, 194] on div "[DATE]" at bounding box center [275, 200] width 536 height 37
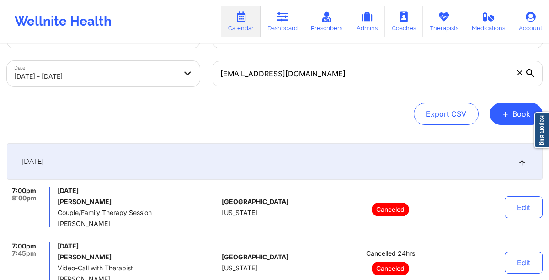
scroll to position [46, 0]
